Goal: Information Seeking & Learning: Check status

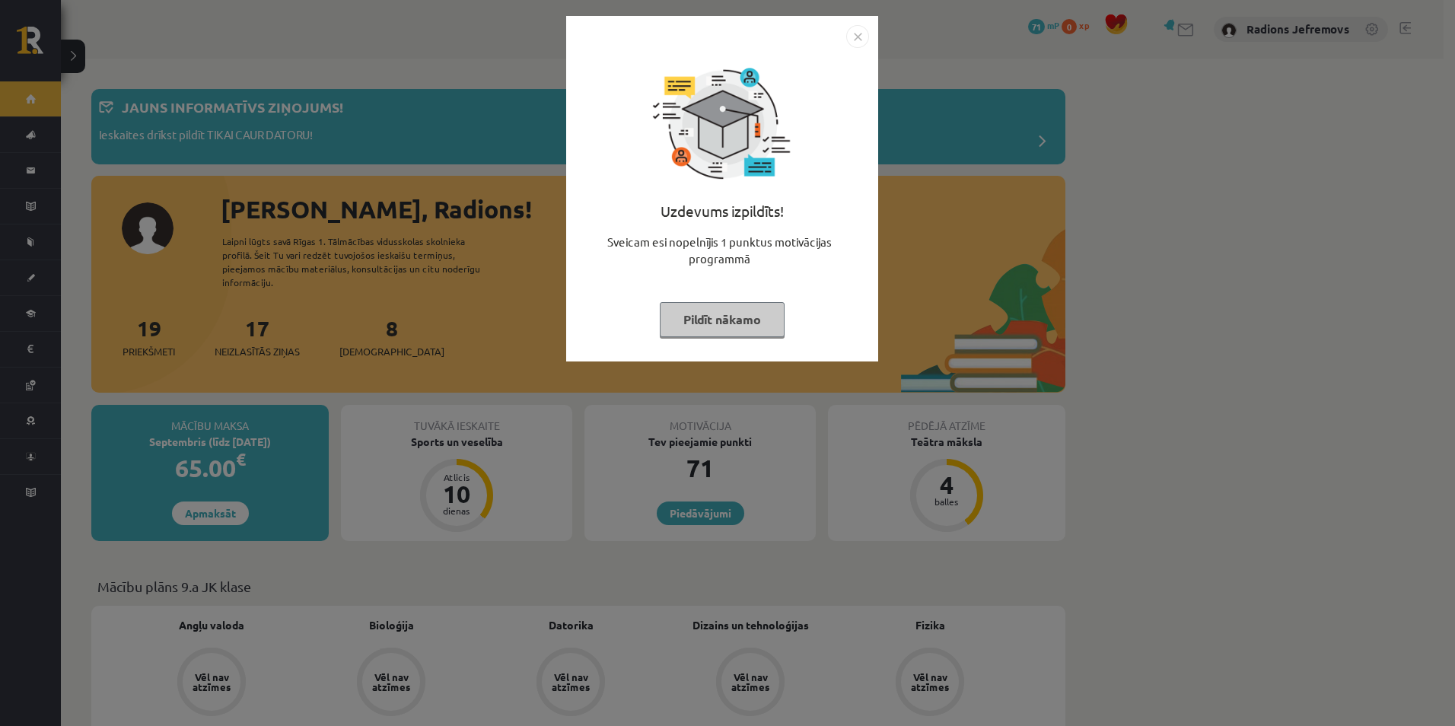
click at [857, 34] on img "Close" at bounding box center [857, 36] width 23 height 23
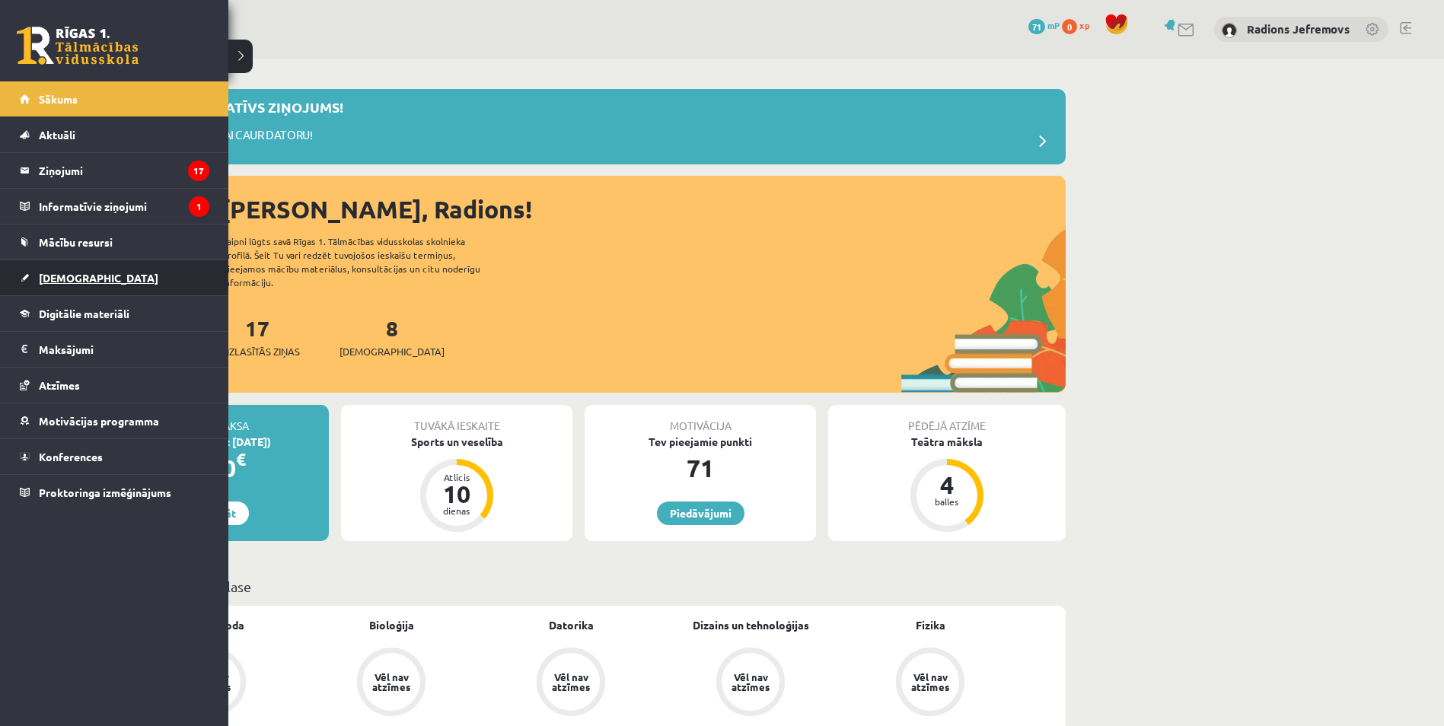
click at [47, 279] on span "[DEMOGRAPHIC_DATA]" at bounding box center [98, 278] width 119 height 14
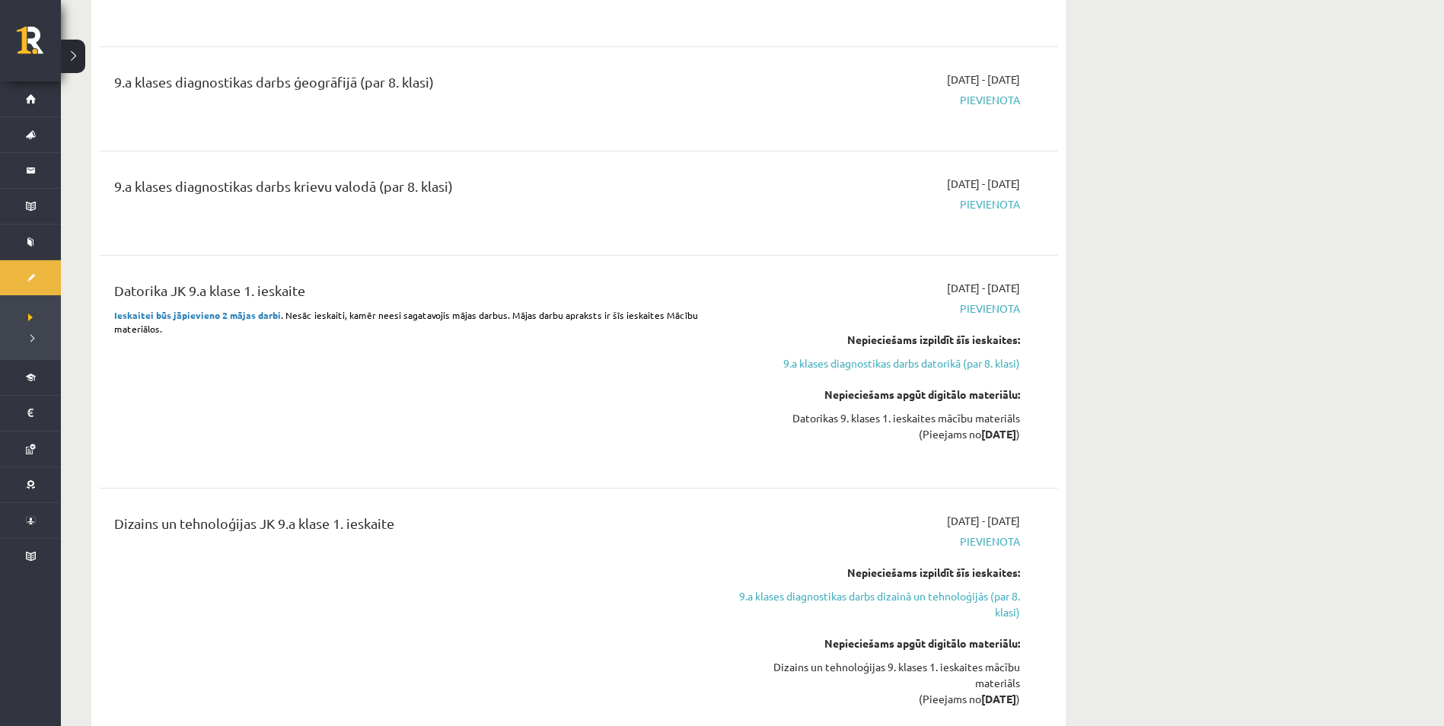
scroll to position [2587, 0]
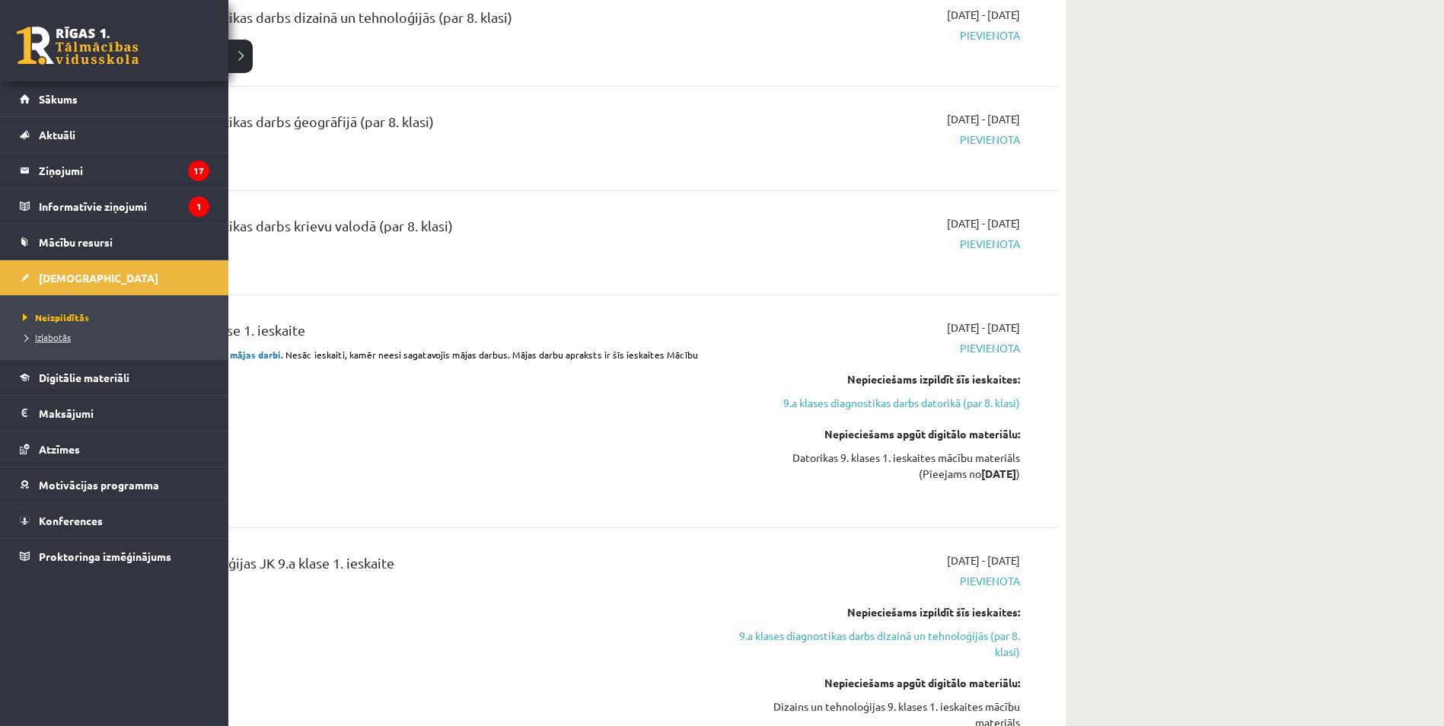
click at [51, 331] on link "Izlabotās" at bounding box center [116, 337] width 194 height 14
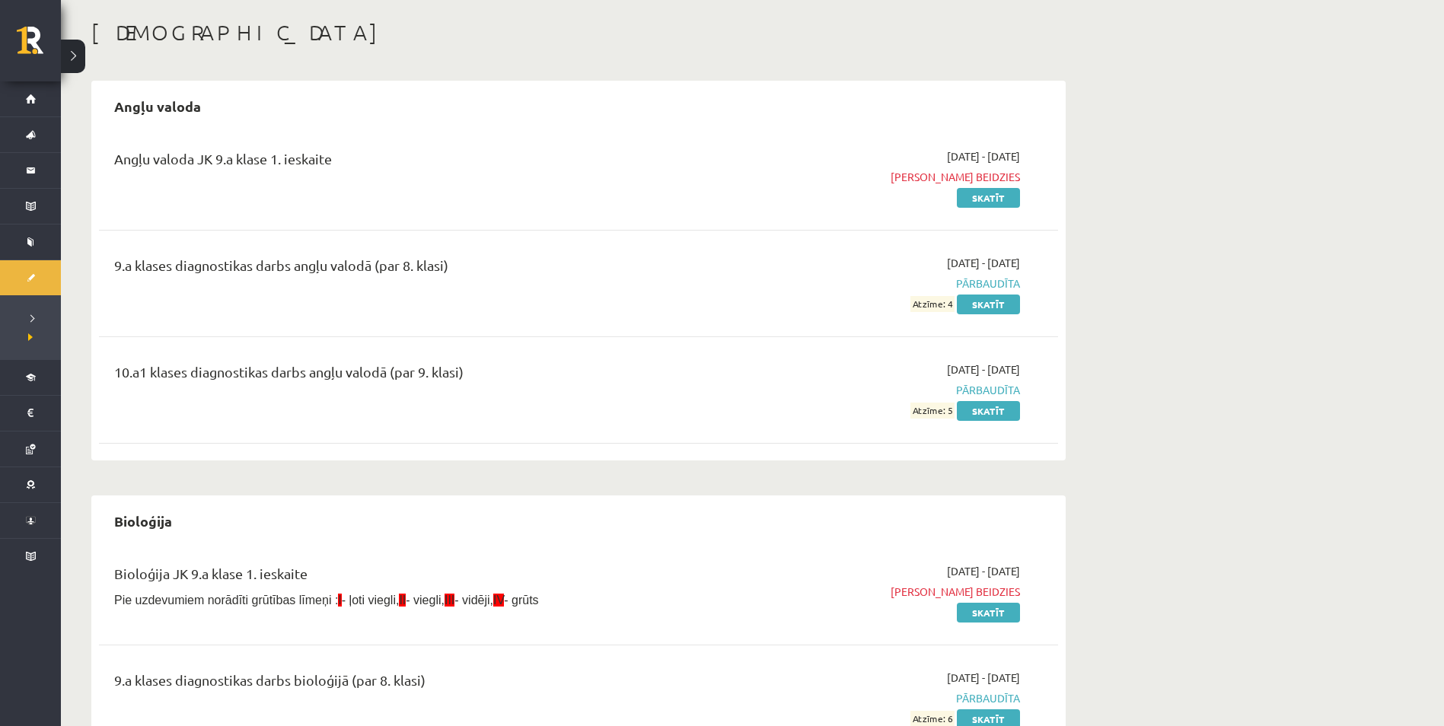
scroll to position [51, 0]
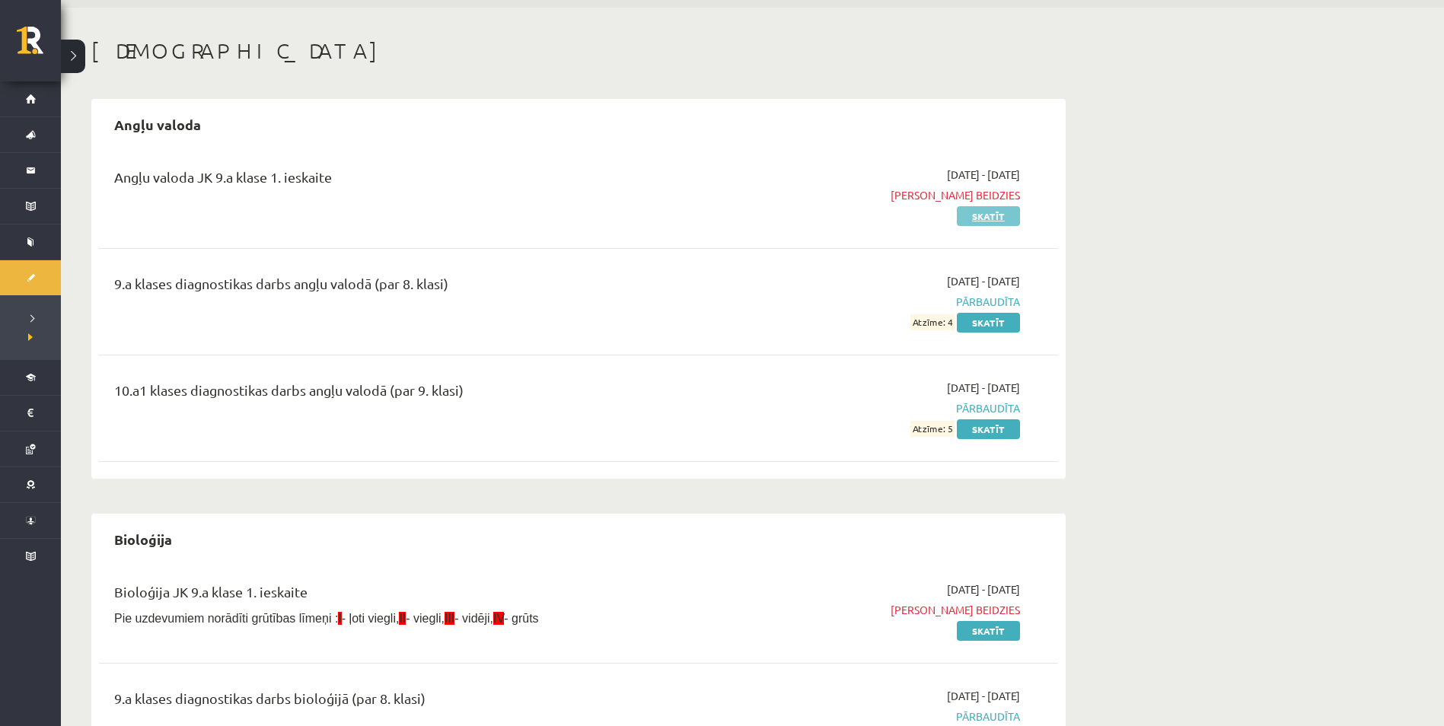
click at [976, 212] on link "Skatīt" at bounding box center [988, 216] width 63 height 20
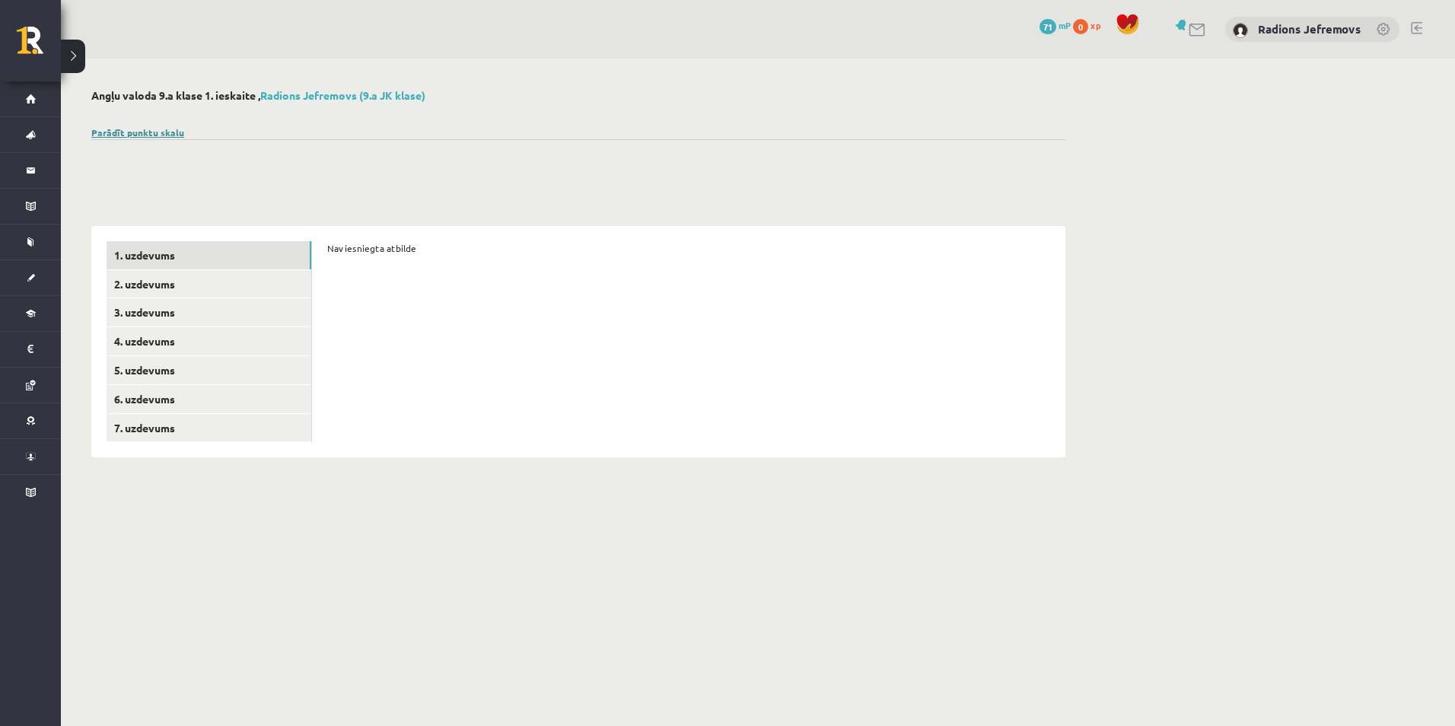
click at [164, 136] on link "Parādīt punktu skalu" at bounding box center [137, 132] width 93 height 12
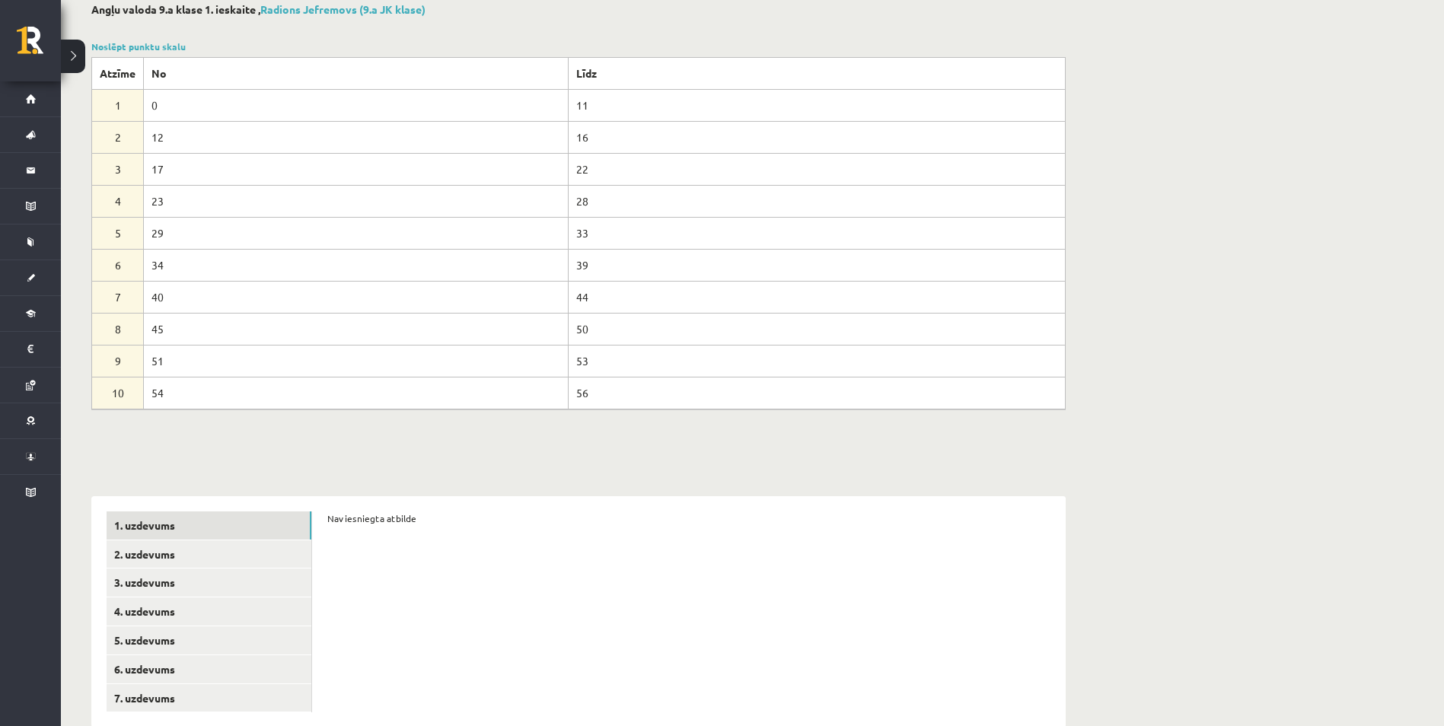
scroll to position [118, 0]
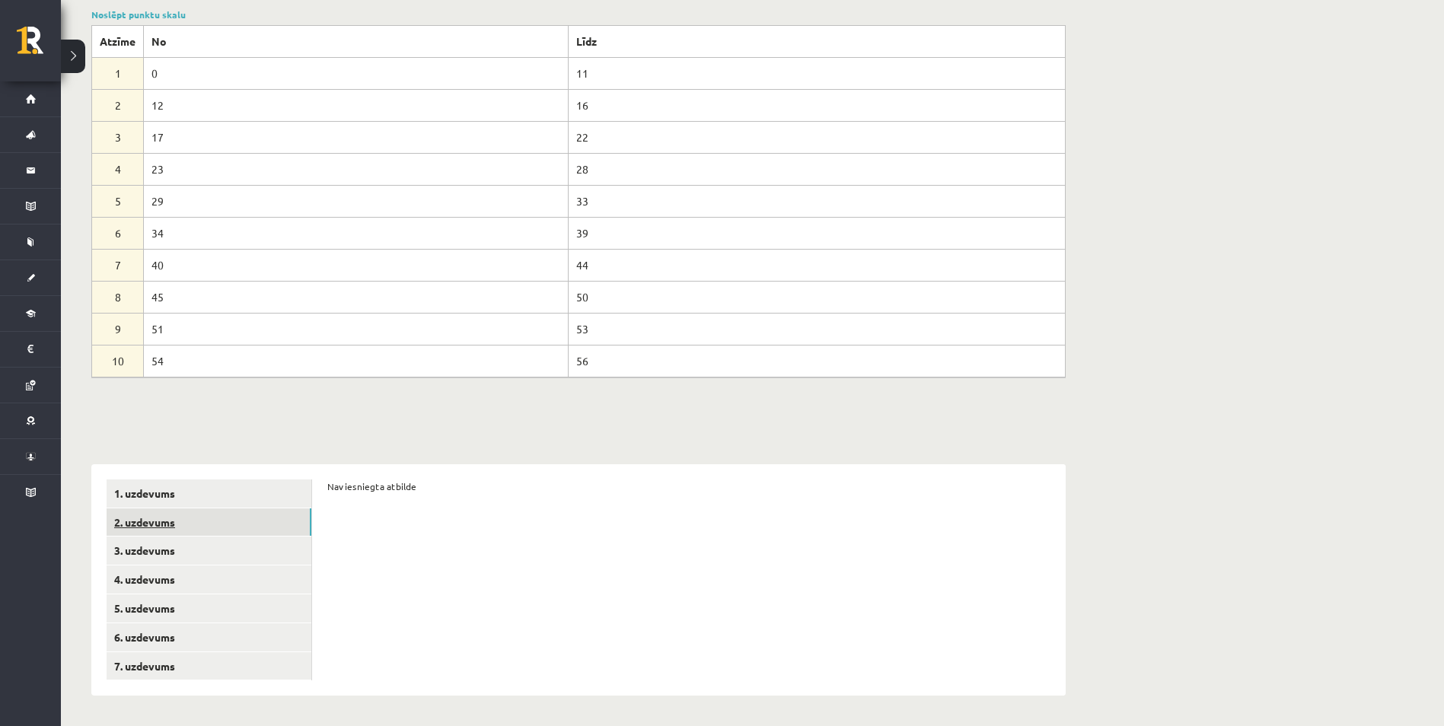
click at [244, 521] on link "2. uzdevums" at bounding box center [209, 522] width 205 height 28
click at [243, 544] on link "3. uzdevums" at bounding box center [209, 551] width 205 height 28
click at [244, 571] on link "4. uzdevums" at bounding box center [209, 579] width 205 height 28
click at [244, 593] on link "4. uzdevums" at bounding box center [209, 579] width 205 height 28
click at [244, 615] on link "5. uzdevums" at bounding box center [209, 608] width 205 height 28
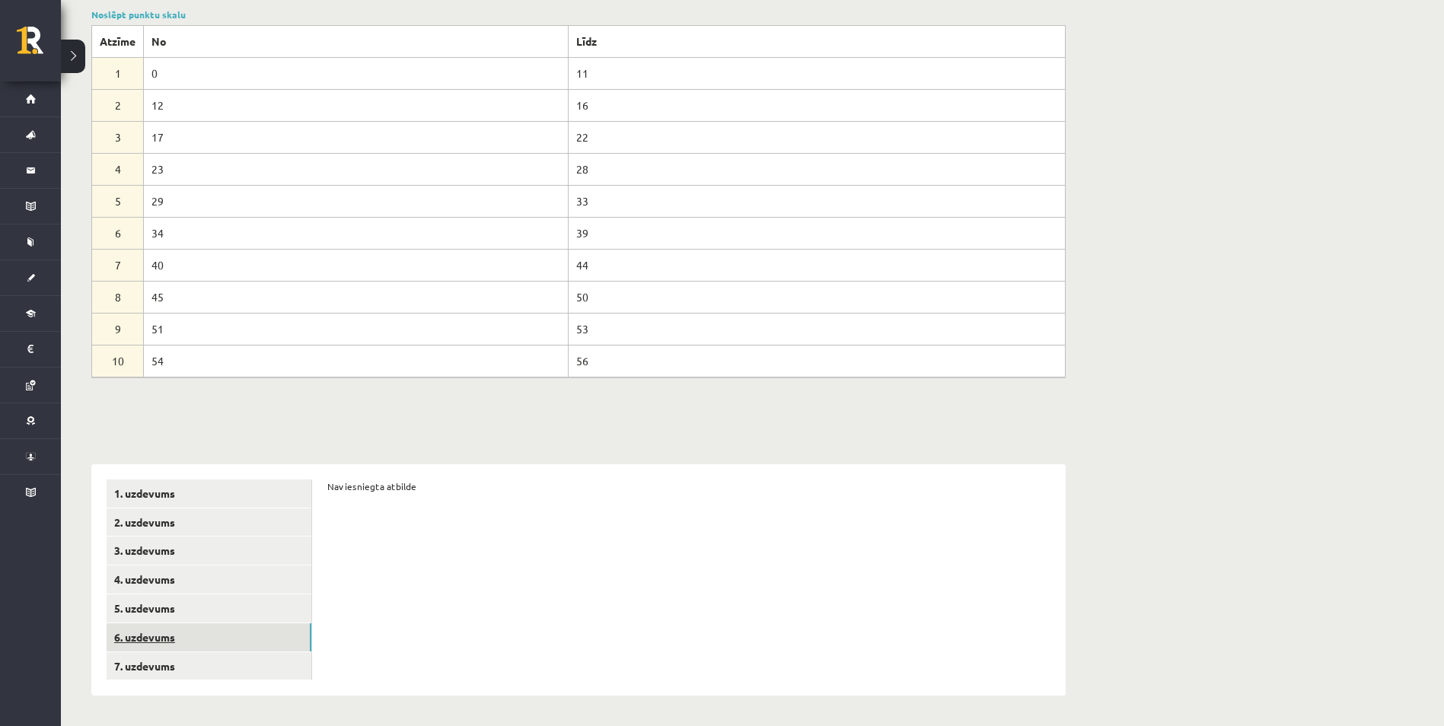
click at [244, 638] on link "6. uzdevums" at bounding box center [209, 637] width 205 height 28
click at [245, 661] on link "7. uzdevums" at bounding box center [209, 666] width 205 height 28
click at [197, 493] on link "1. uzdevums" at bounding box center [209, 493] width 205 height 28
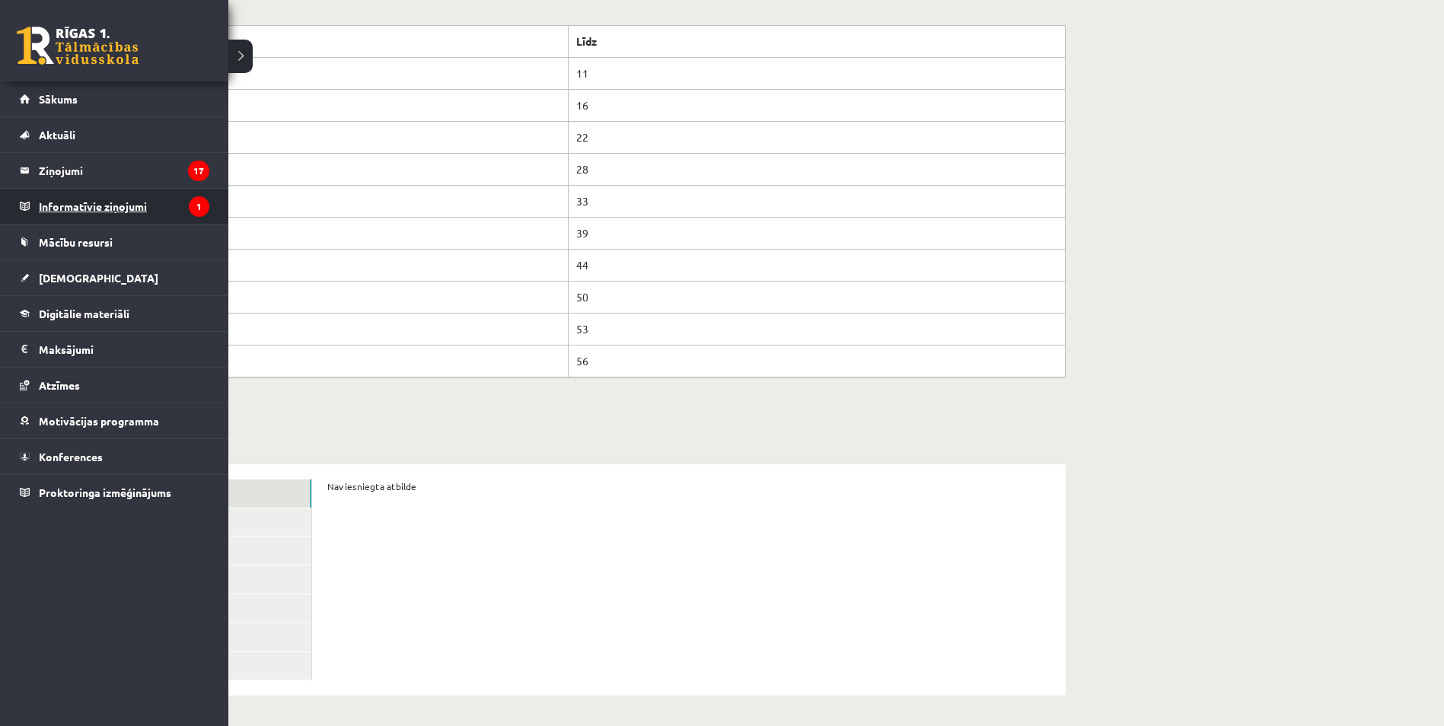
click at [73, 207] on legend "Informatīvie ziņojumi 1" at bounding box center [124, 206] width 170 height 35
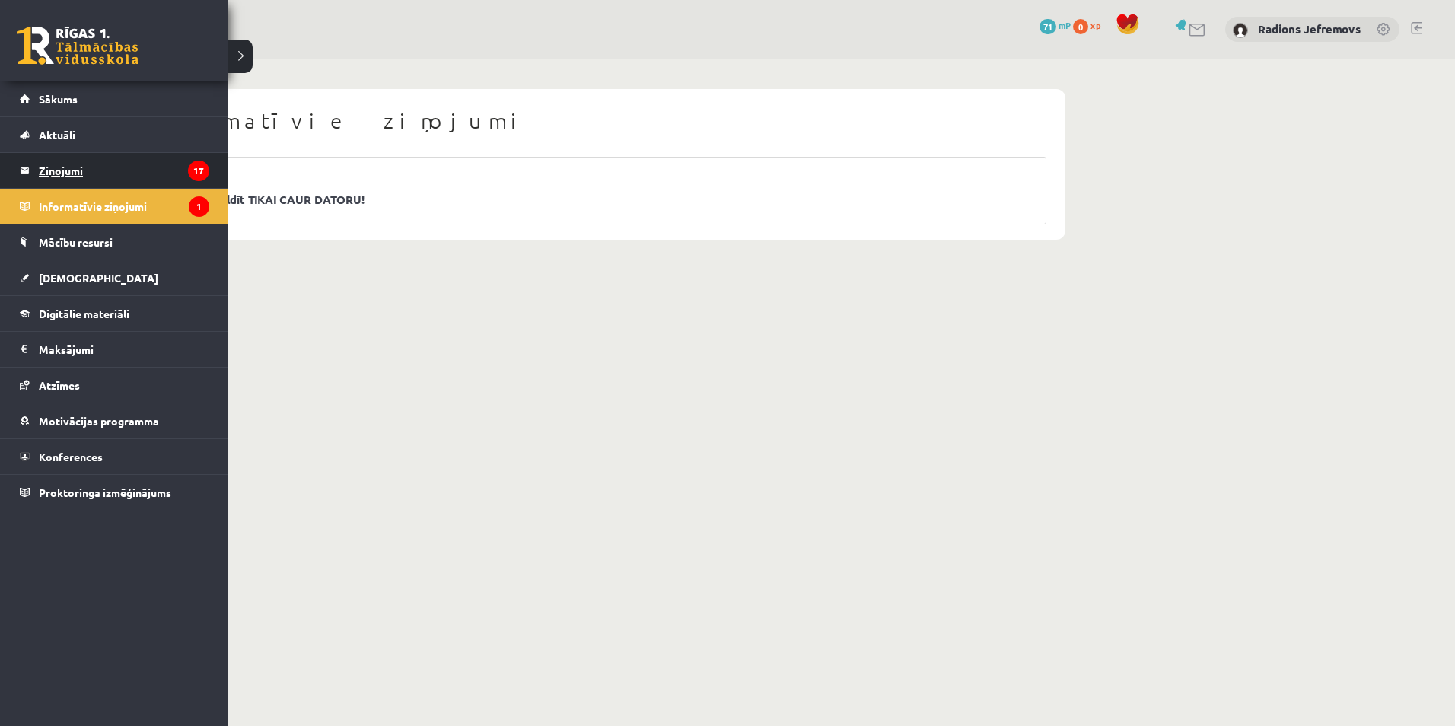
click at [49, 177] on legend "Ziņojumi 17" at bounding box center [124, 170] width 170 height 35
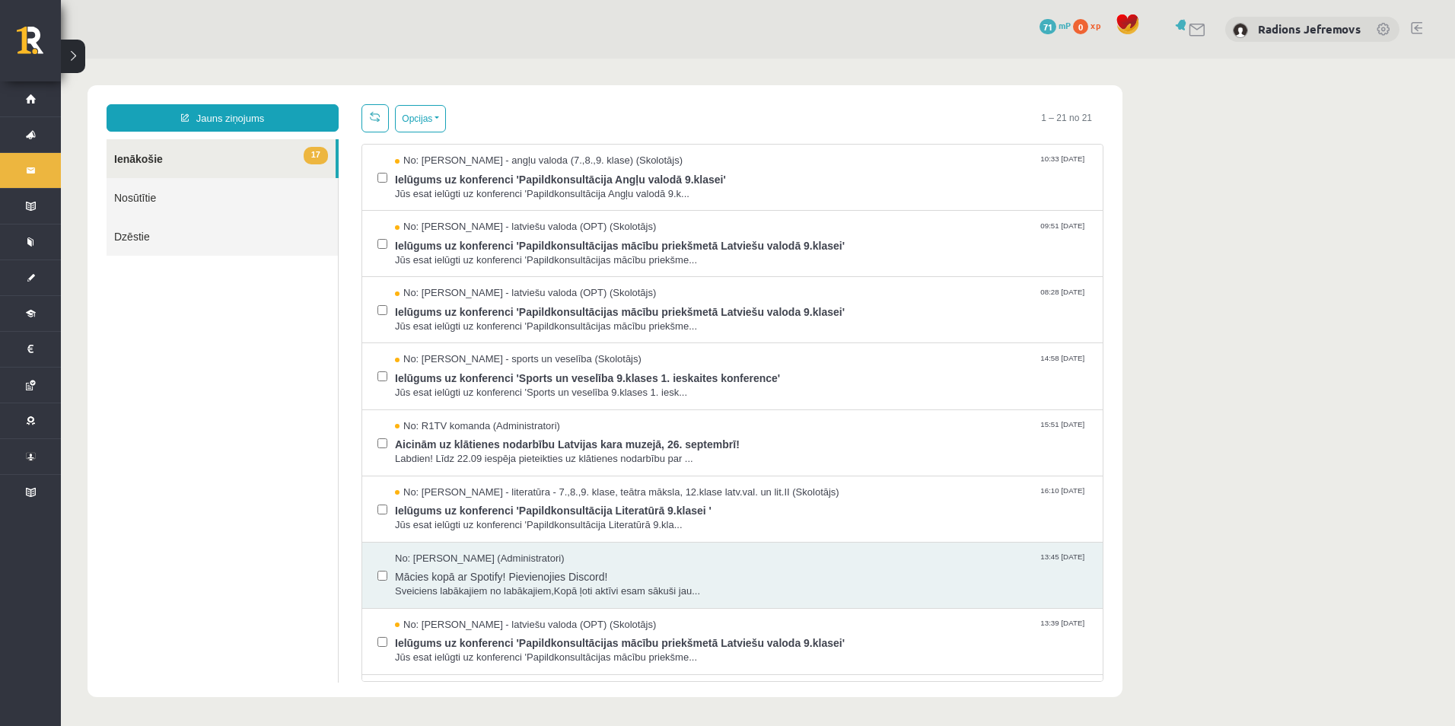
click at [1205, 264] on body "Jauns ziņojums 17 Ienākošie Nosūtītie Dzēstie ** ********* ********* ******* Op…" at bounding box center [758, 391] width 1394 height 665
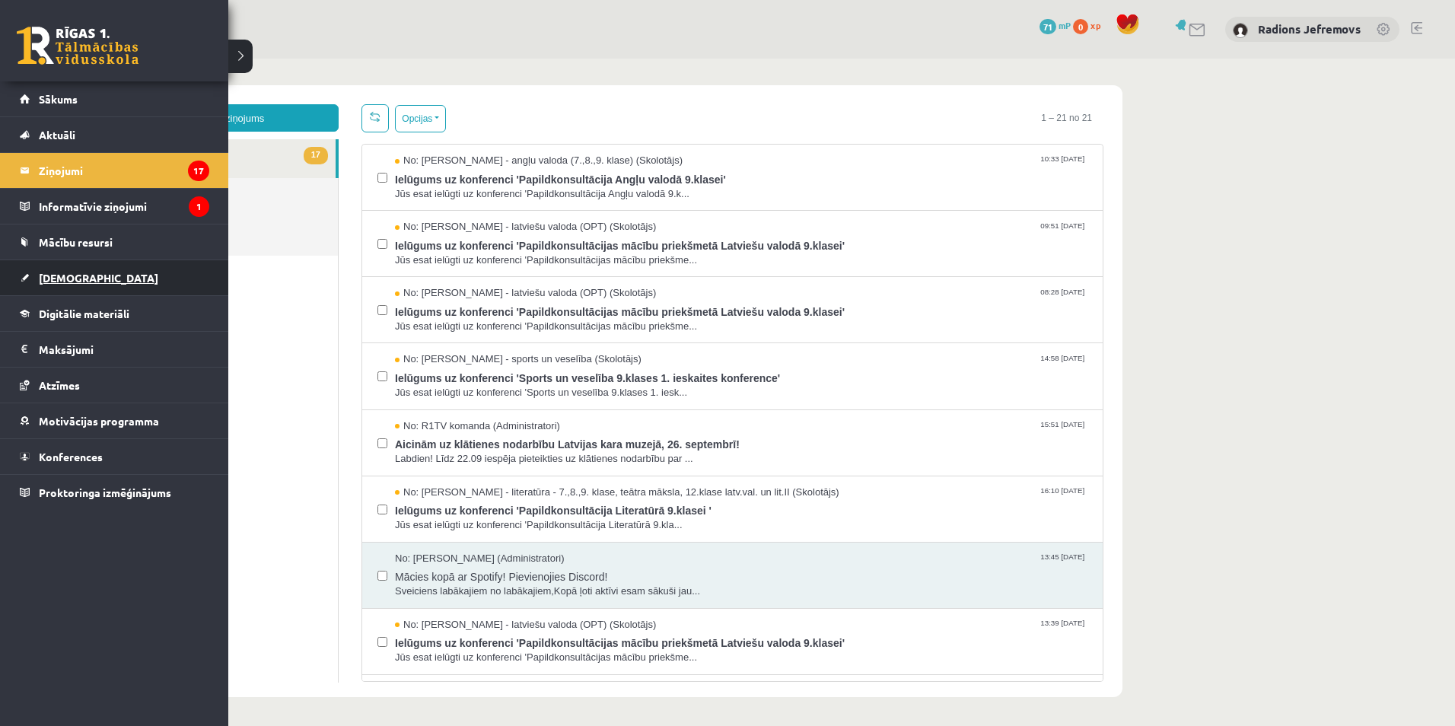
click at [80, 279] on span "[DEMOGRAPHIC_DATA]" at bounding box center [98, 278] width 119 height 14
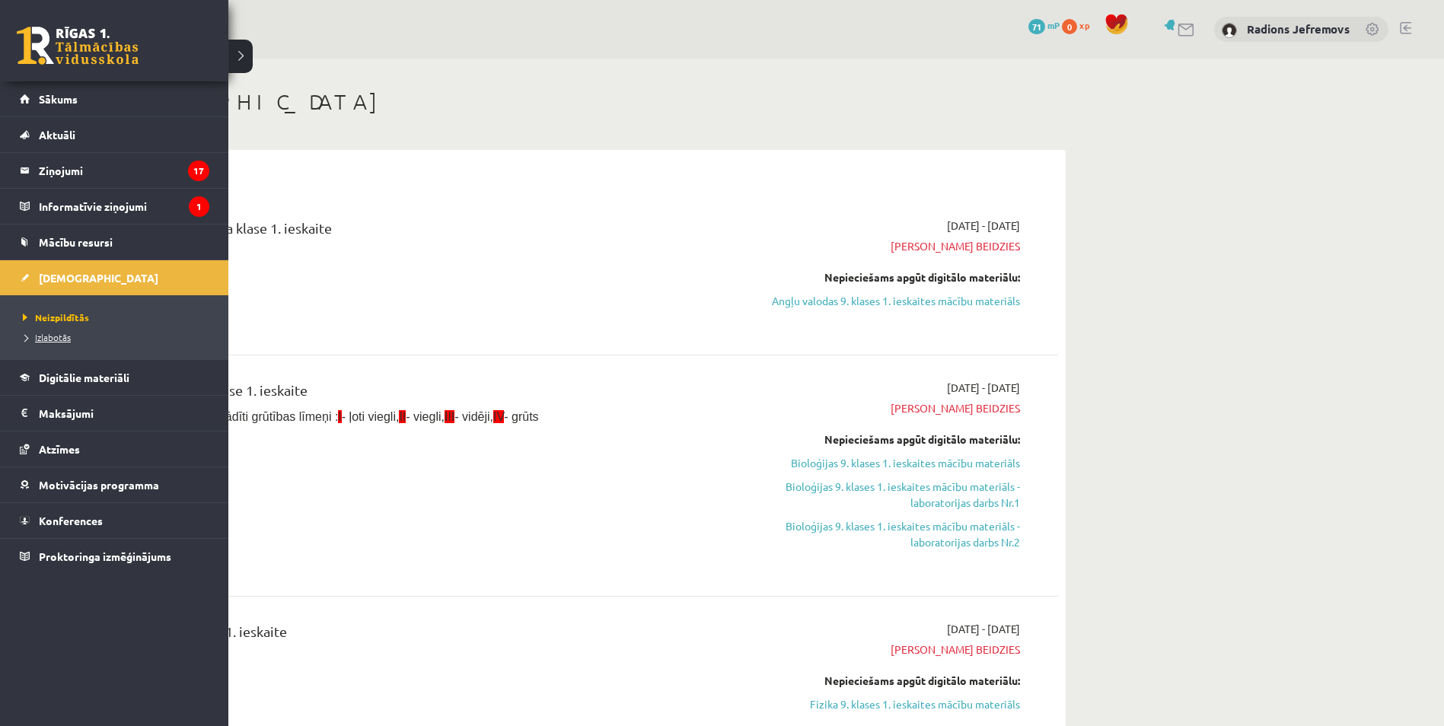
click at [40, 331] on link "Izlabotās" at bounding box center [116, 337] width 194 height 14
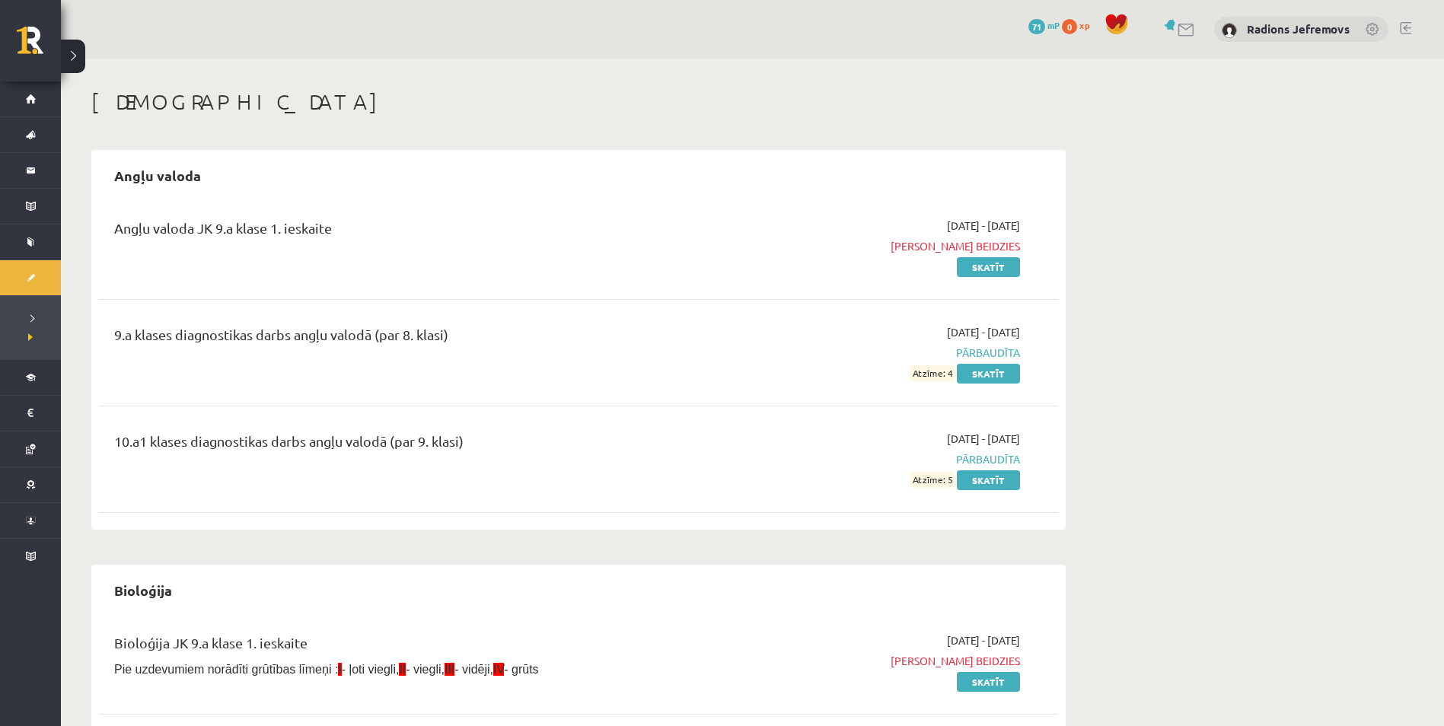
click at [948, 249] on span "Termiņš beidzies" at bounding box center [876, 246] width 287 height 16
click at [989, 261] on link "Skatīt" at bounding box center [988, 267] width 63 height 20
click at [974, 266] on link "Skatīt" at bounding box center [988, 267] width 63 height 20
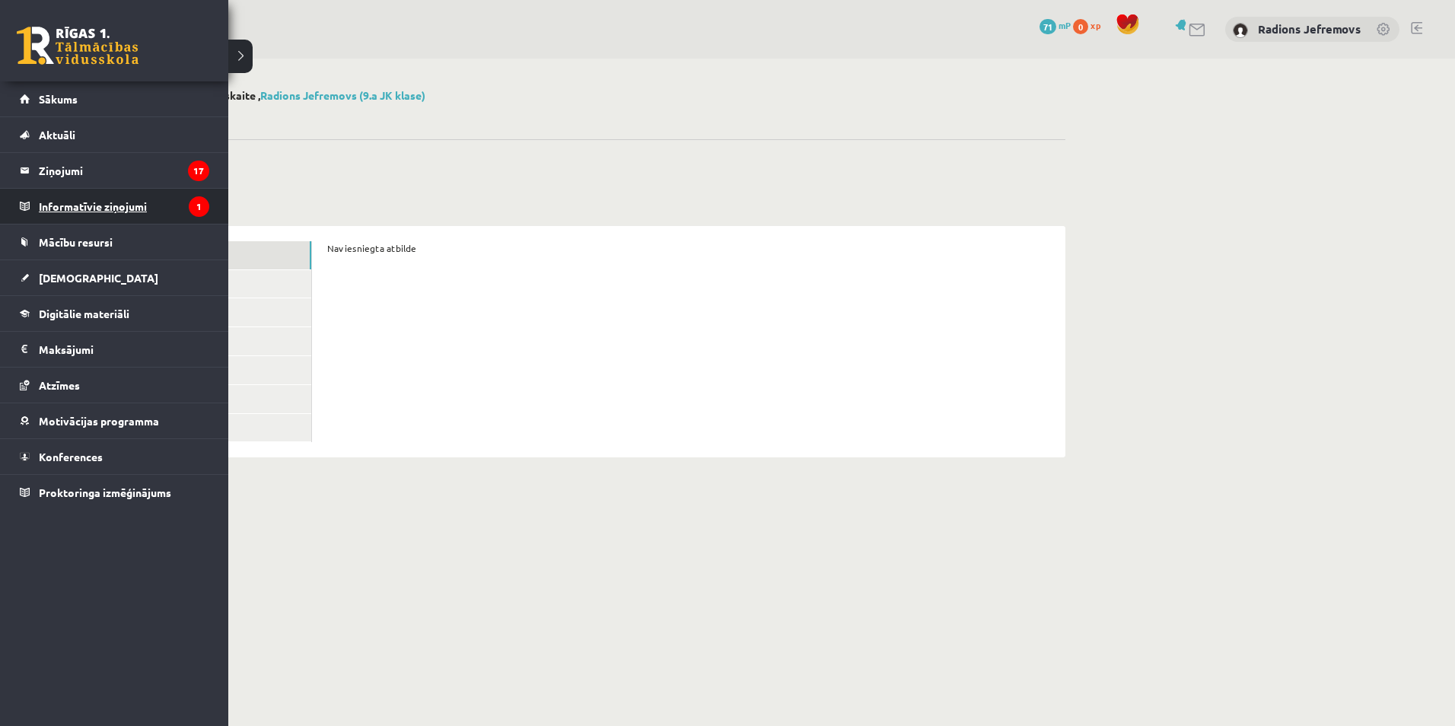
click at [87, 212] on legend "Informatīvie ziņojumi 1" at bounding box center [124, 206] width 170 height 35
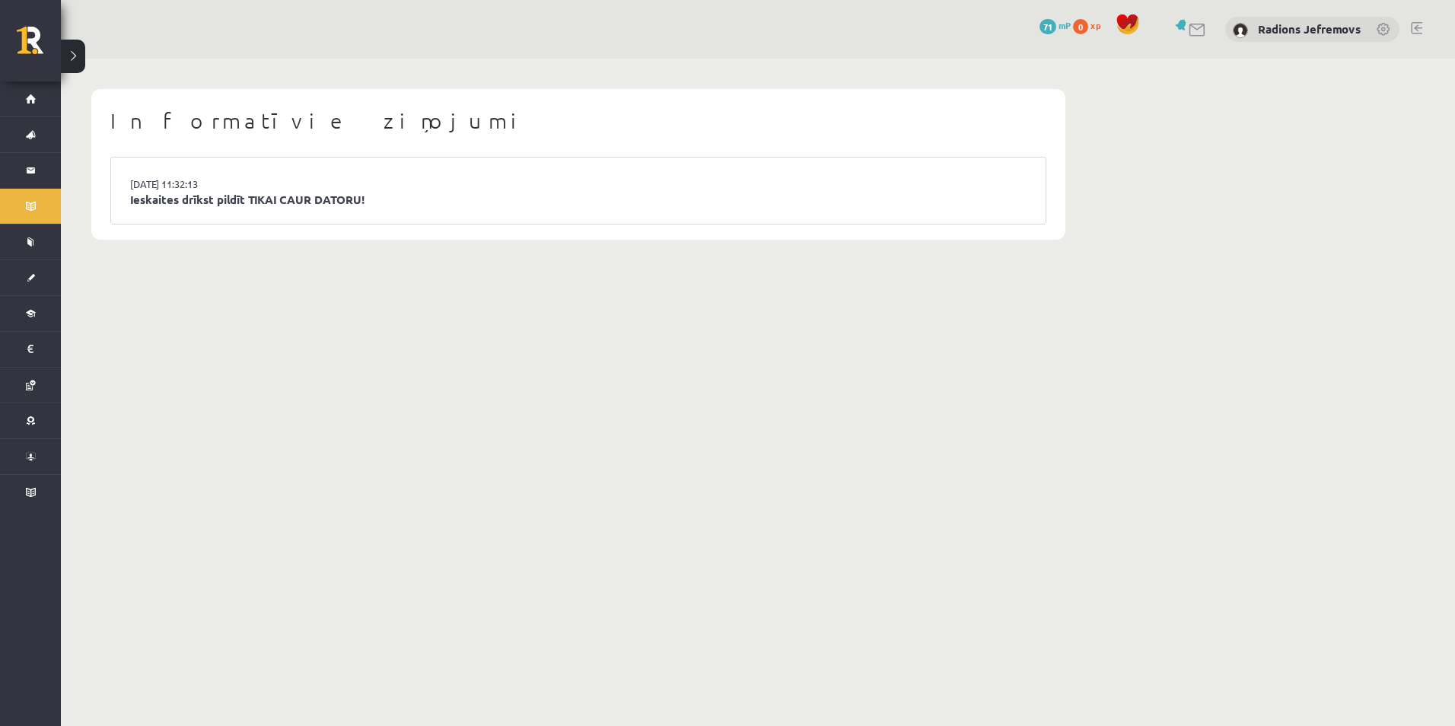
click at [1184, 27] on link at bounding box center [1182, 24] width 15 height 11
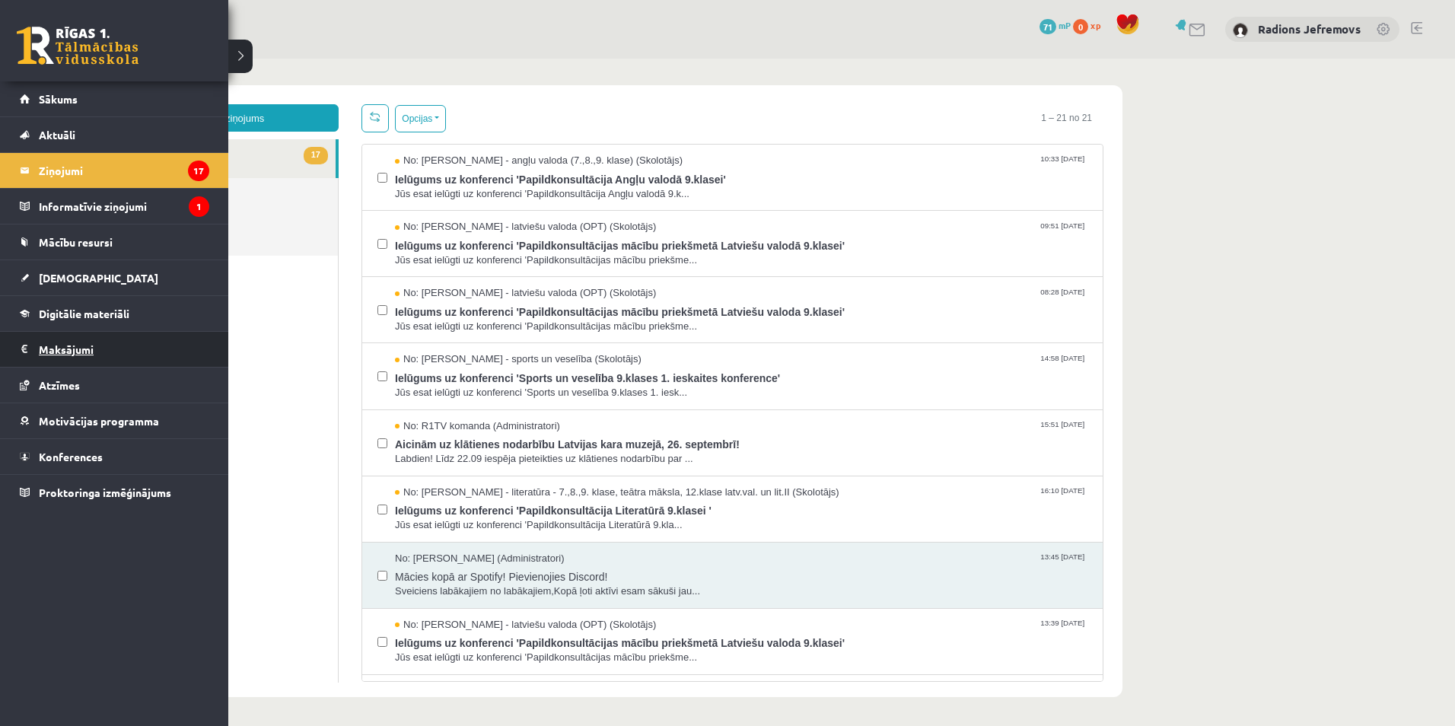
click at [90, 344] on legend "Maksājumi 0" at bounding box center [124, 349] width 170 height 35
